Goal: Task Accomplishment & Management: Complete application form

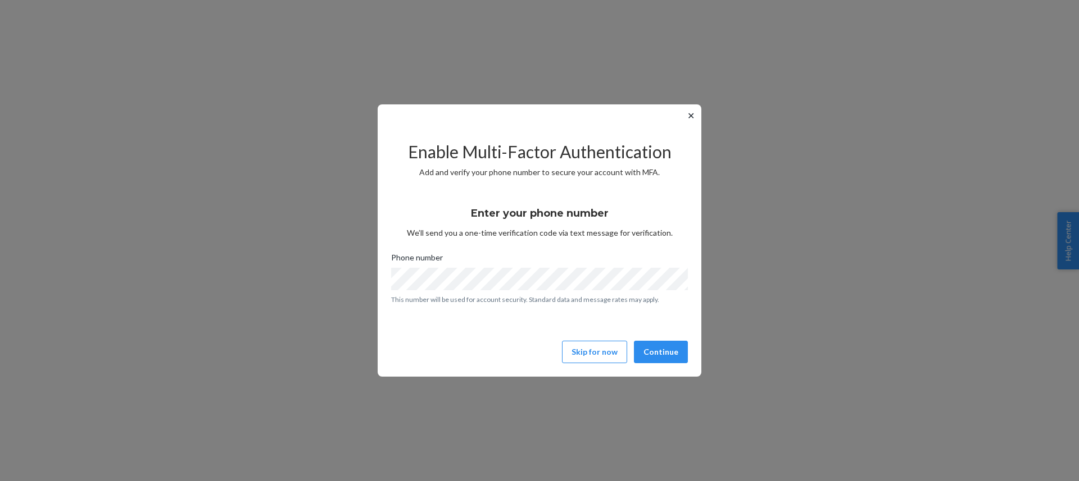
click at [694, 359] on div "✕ Enable Multi-Factor Authentication Add and verify your phone number to secure…" at bounding box center [540, 240] width 324 height 272
click at [678, 354] on button "Continue" at bounding box center [661, 352] width 54 height 22
click at [661, 349] on button "Continue" at bounding box center [661, 352] width 54 height 22
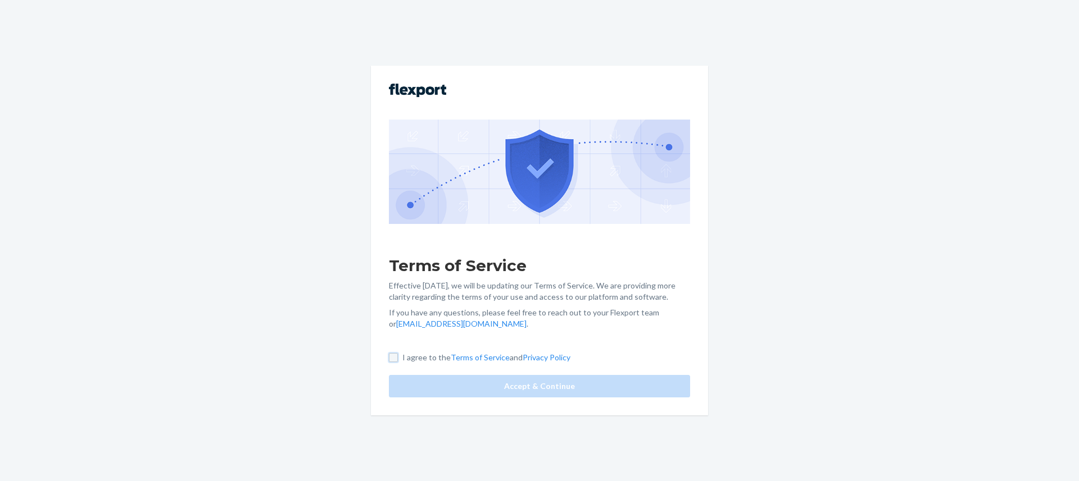
click at [394, 358] on input "I agree to the Terms of Service and Privacy Policy" at bounding box center [393, 357] width 9 height 9
checkbox input "true"
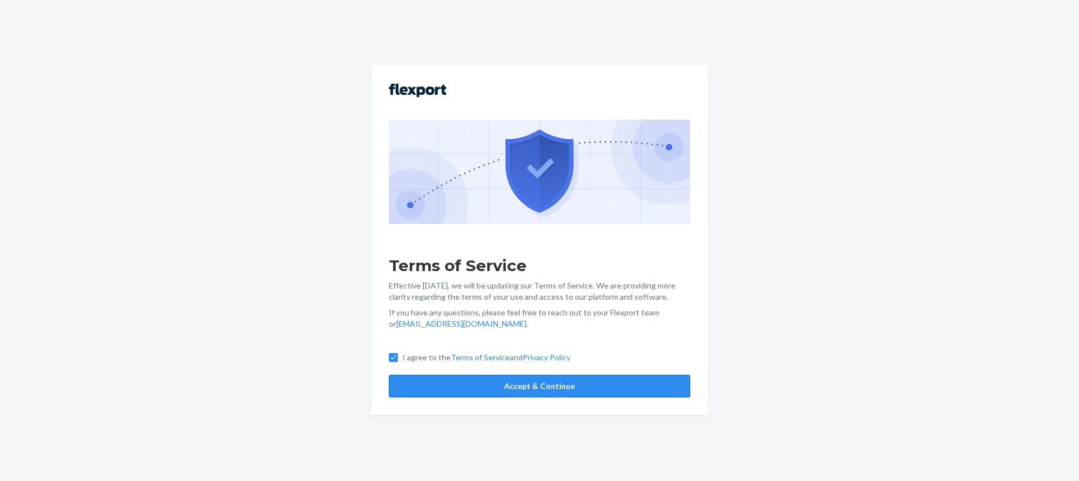
click at [471, 392] on button "Accept & Continue" at bounding box center [539, 386] width 301 height 22
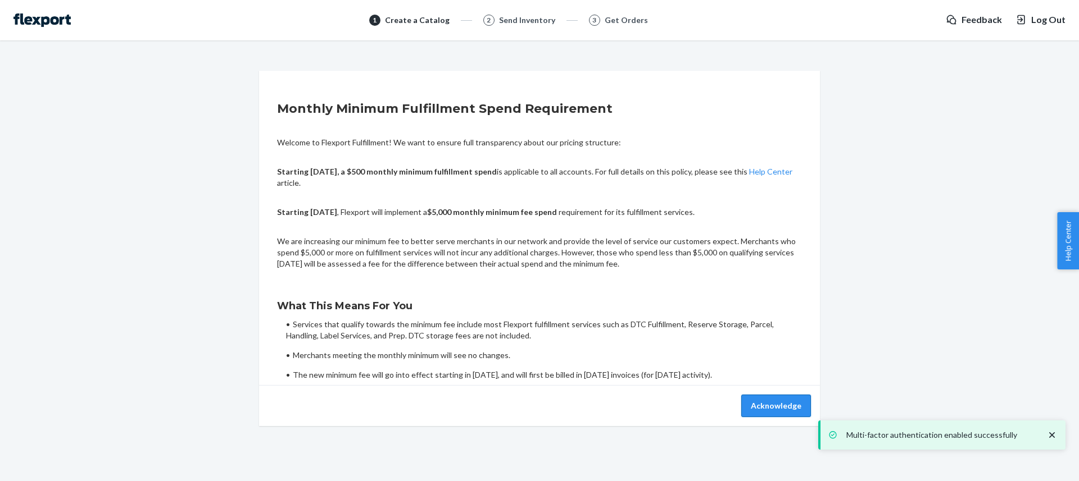
click at [776, 405] on button "Acknowledge" at bounding box center [776, 406] width 70 height 22
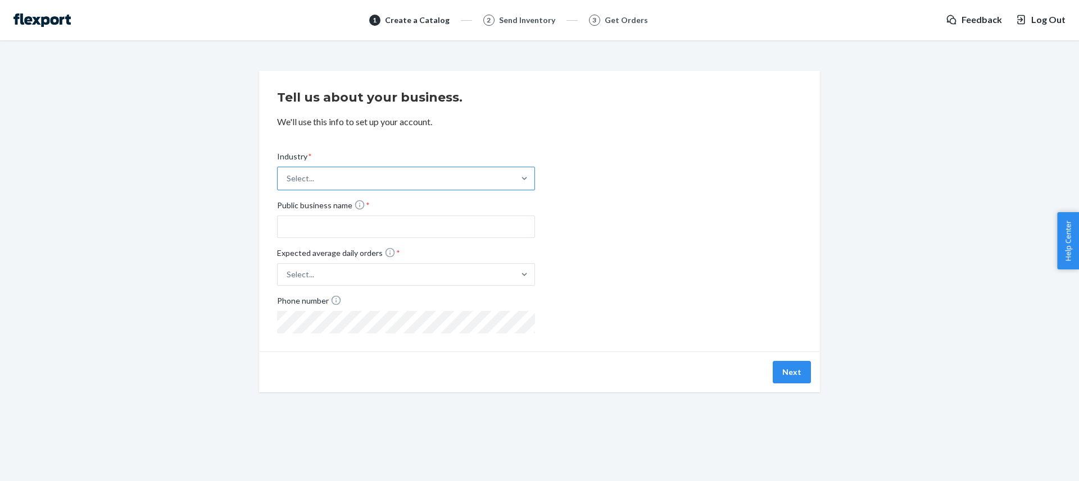
click at [393, 185] on div "Select..." at bounding box center [396, 178] width 237 height 22
click at [288, 184] on input "Industry * Select..." at bounding box center [287, 178] width 1 height 11
type input "e"
type input "v"
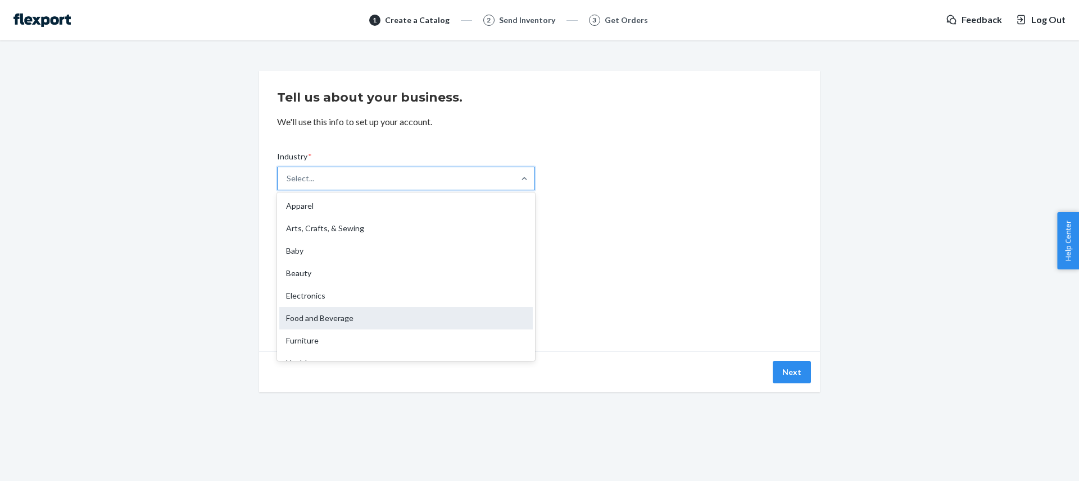
scroll to position [263, 0]
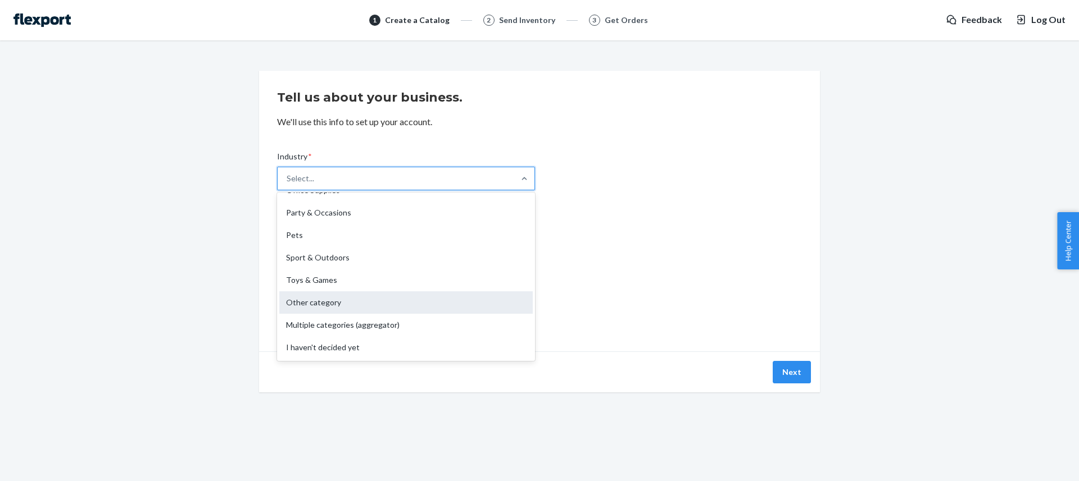
click at [413, 301] on div "Other category" at bounding box center [405, 303] width 253 height 22
click at [288, 184] on input "Industry * option Other category focused, 17 of 19. 19 results available. Use U…" at bounding box center [287, 178] width 1 height 11
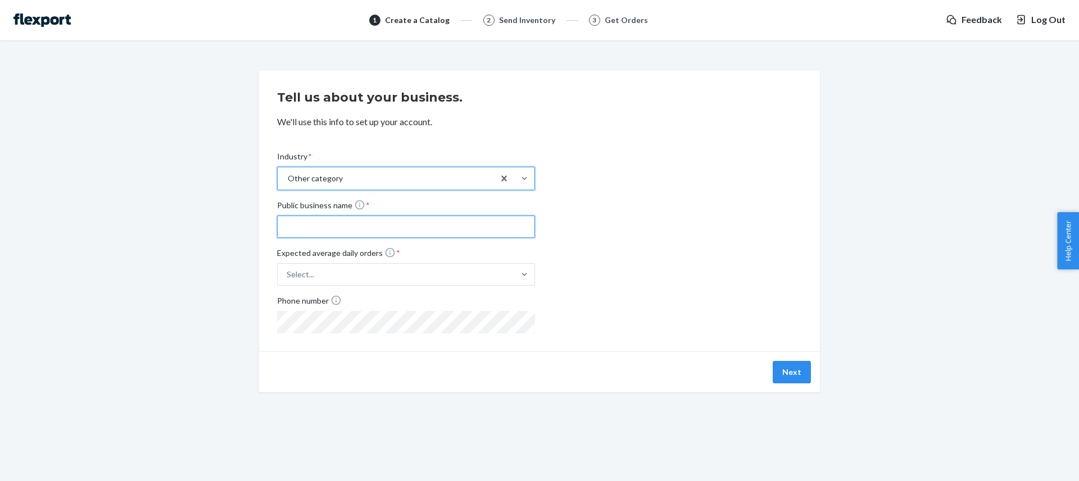
click at [335, 225] on input "Public business name *" at bounding box center [406, 227] width 258 height 22
click at [365, 222] on input "[PERSON_NAME]" at bounding box center [406, 227] width 258 height 22
type input "[PERSON_NAME] LLC"
click at [387, 272] on div "Select..." at bounding box center [396, 275] width 237 height 20
click at [231, 275] on input "Expected average daily orders * Select..." at bounding box center [231, 275] width 0 height 0
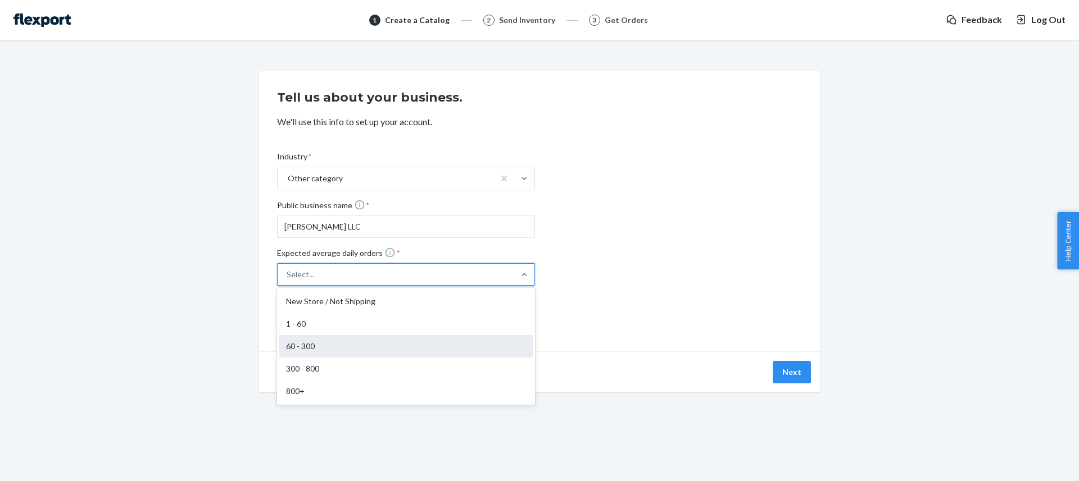
click at [371, 349] on div "60 - 300" at bounding box center [405, 346] width 253 height 22
click at [231, 275] on input "Expected average daily orders * option 60 - 300 focused, 3 of 5. 5 results avai…" at bounding box center [231, 275] width 0 height 0
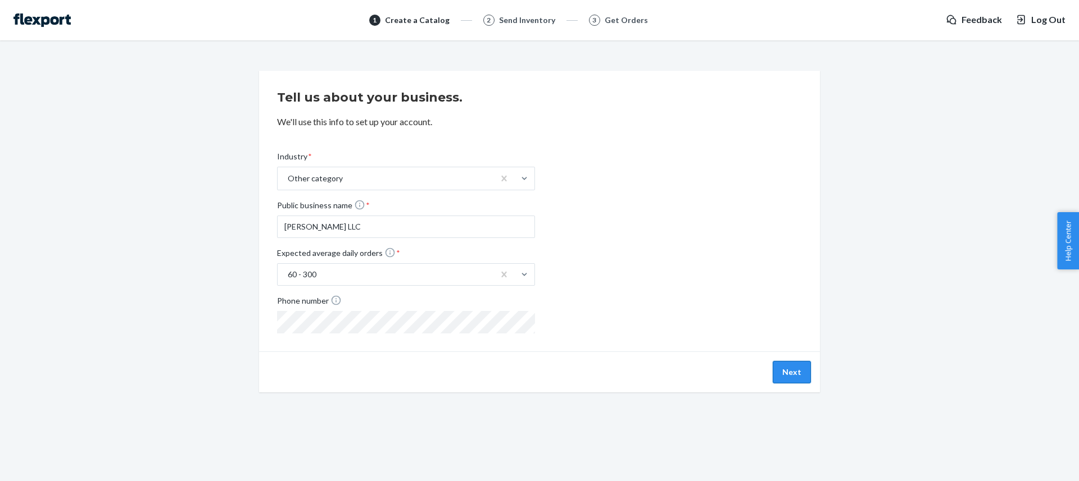
click at [782, 378] on button "Next" at bounding box center [791, 372] width 38 height 22
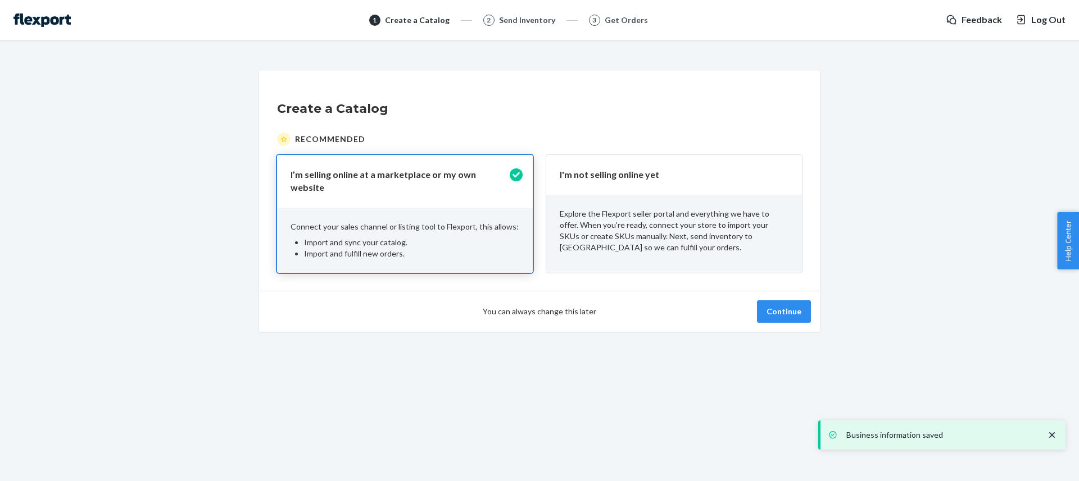
click at [599, 220] on p "Explore the Flexport seller portal and everything we have to offer. When you’re…" at bounding box center [674, 230] width 229 height 45
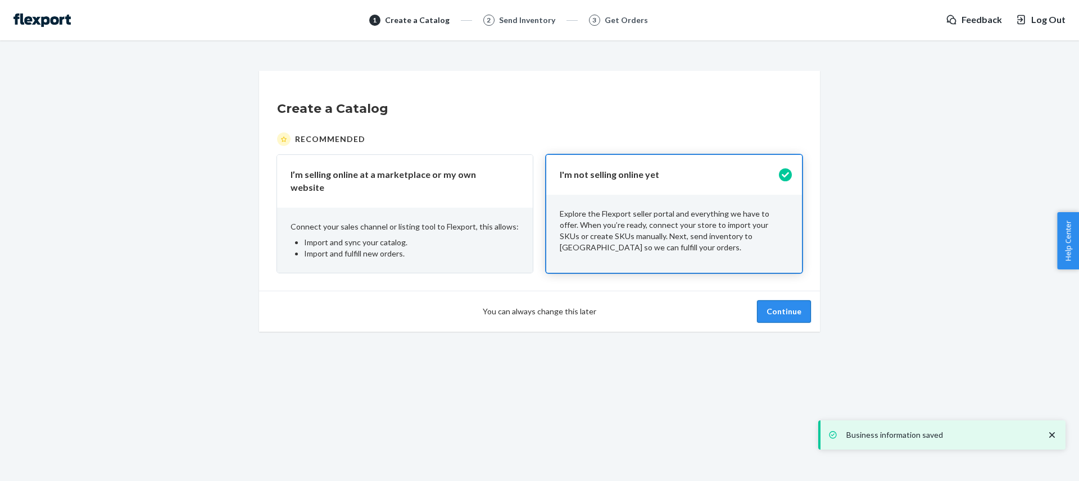
click at [770, 307] on button "Continue" at bounding box center [784, 312] width 54 height 22
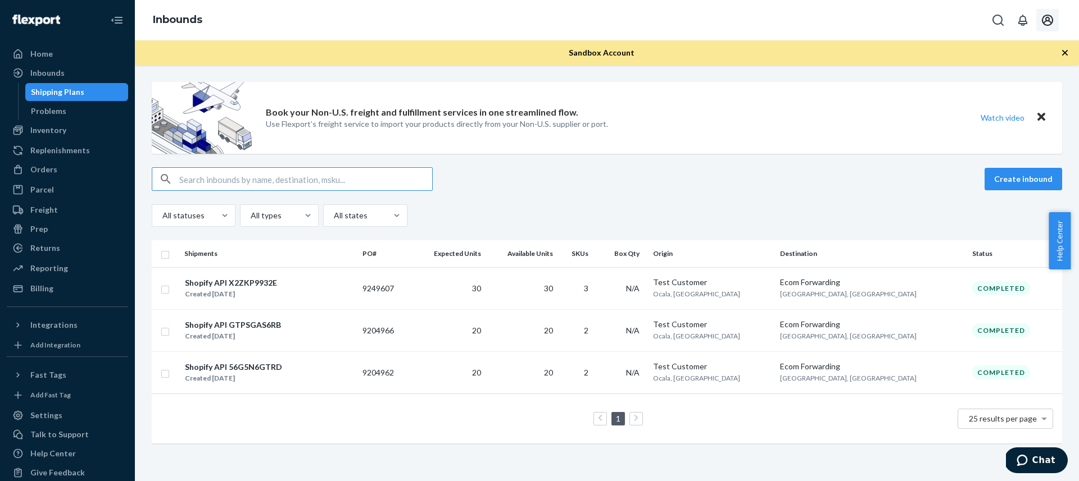
click at [1047, 21] on icon "Open account menu" at bounding box center [1047, 20] width 11 height 11
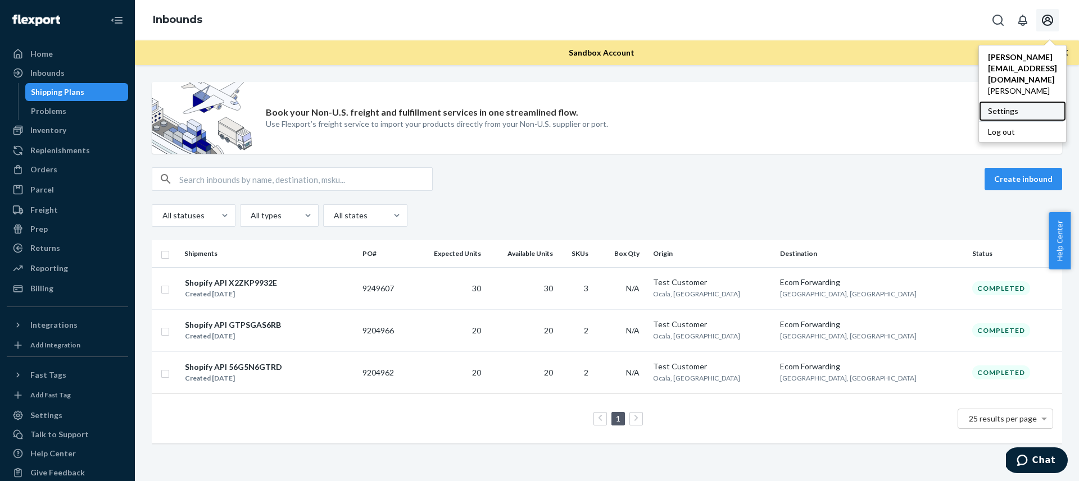
click at [1018, 101] on div "Settings" at bounding box center [1022, 111] width 87 height 20
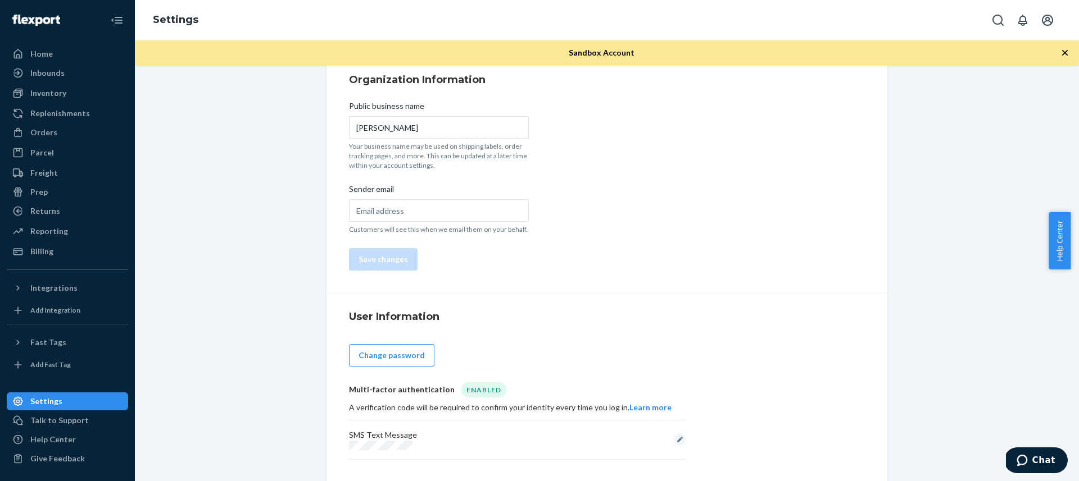
scroll to position [66, 0]
click at [677, 442] on button "Edit" at bounding box center [680, 441] width 12 height 12
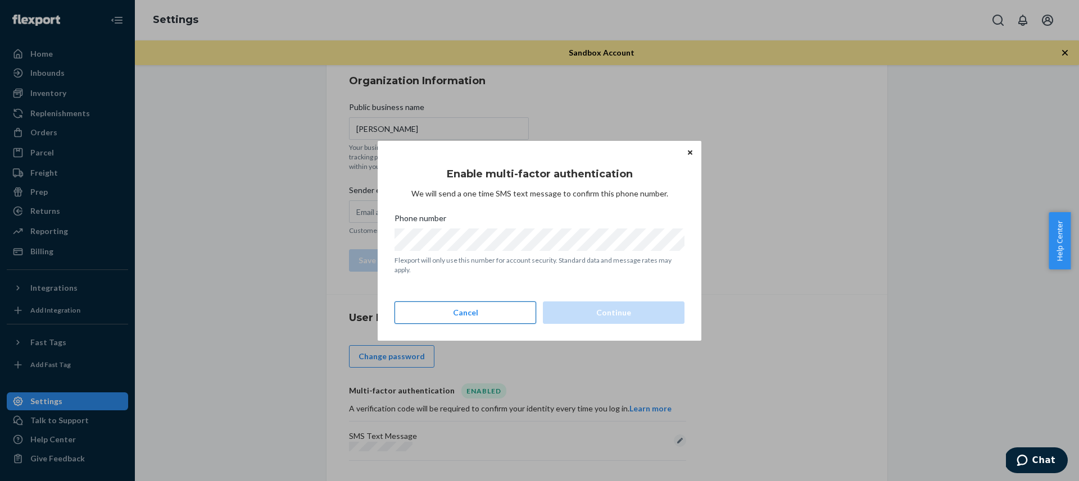
click at [497, 310] on button "Cancel" at bounding box center [465, 313] width 142 height 22
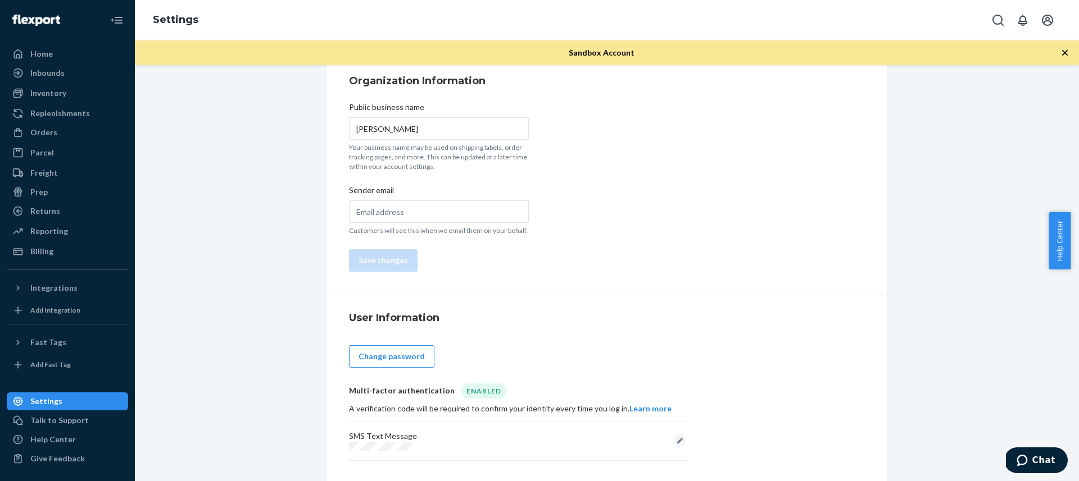
click at [258, 355] on div "Account Information Shipping Option Mapping International Shipping Users API To…" at bounding box center [606, 250] width 927 height 468
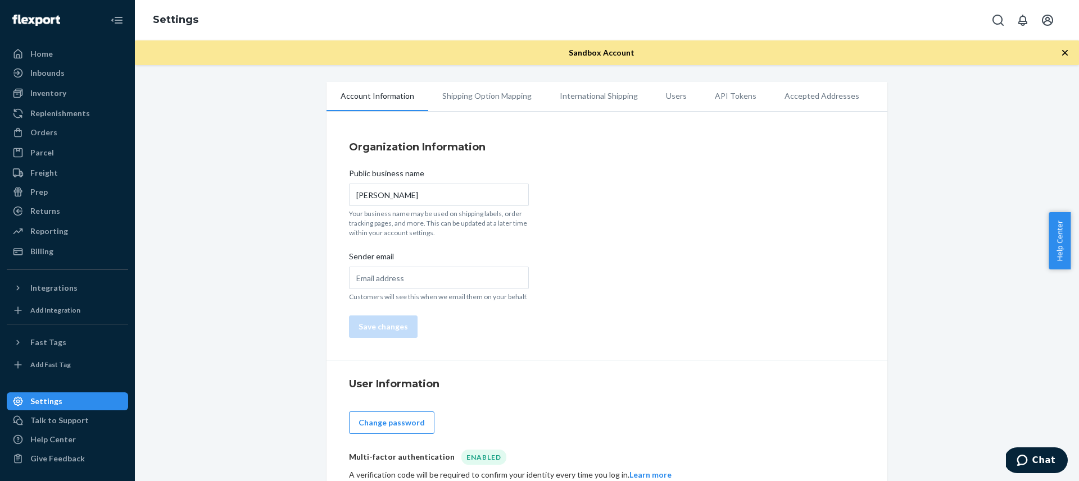
click at [210, 128] on div "Account Information Shipping Option Mapping International Shipping Users API To…" at bounding box center [606, 316] width 927 height 468
click at [75, 60] on div "Home" at bounding box center [67, 54] width 119 height 16
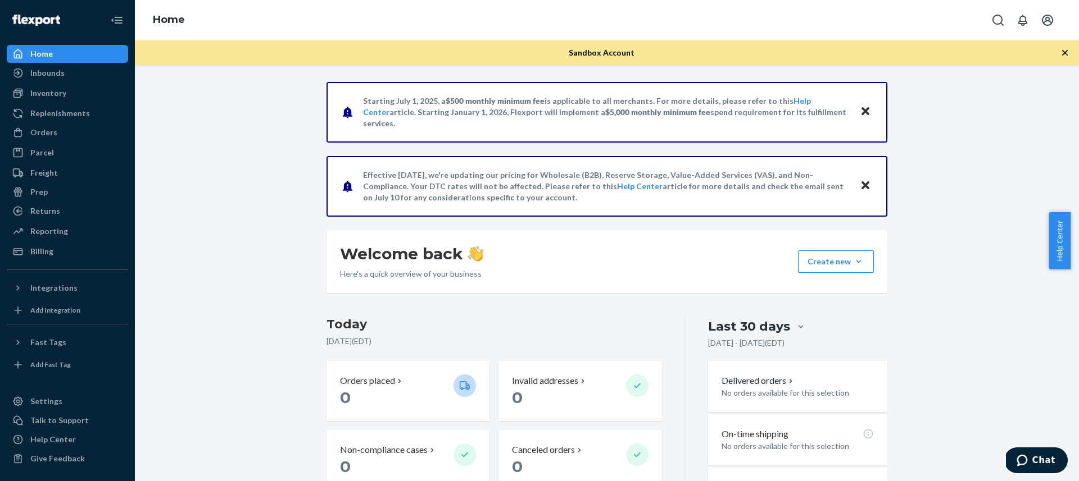
click at [182, 135] on div "Starting [DATE], a $500 monthly minimum fee is applicable to all merchants. For…" at bounding box center [606, 382] width 927 height 601
